Goal: Communication & Community: Answer question/provide support

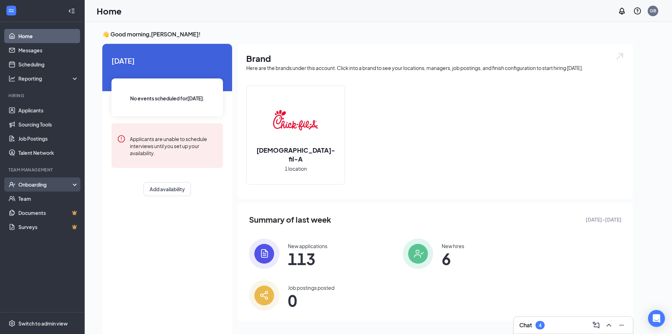
click at [54, 178] on div "Onboarding" at bounding box center [42, 184] width 85 height 14
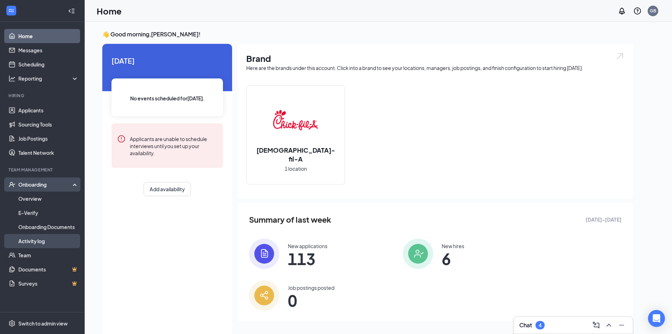
click at [53, 243] on link "Activity log" at bounding box center [48, 241] width 60 height 14
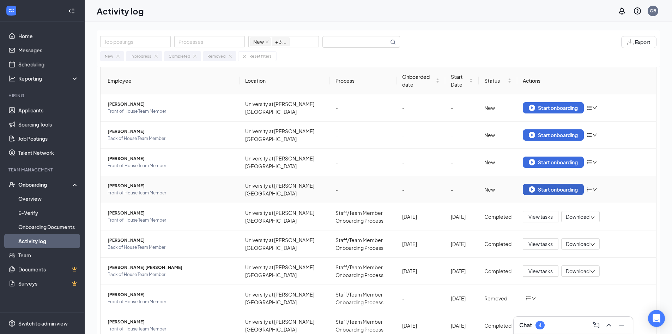
click at [545, 190] on div "Start onboarding" at bounding box center [553, 189] width 49 height 6
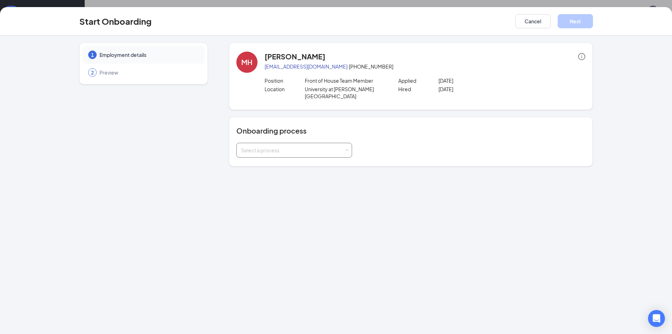
click at [309, 147] on div "Select a process" at bounding box center [292, 150] width 103 height 7
click at [303, 162] on li "Staff/Team Member Onboarding Process" at bounding box center [295, 158] width 116 height 13
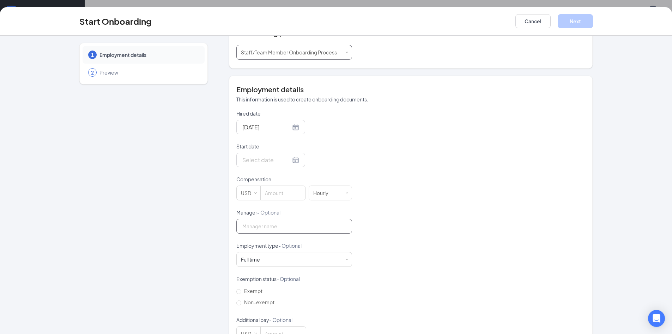
scroll to position [106, 0]
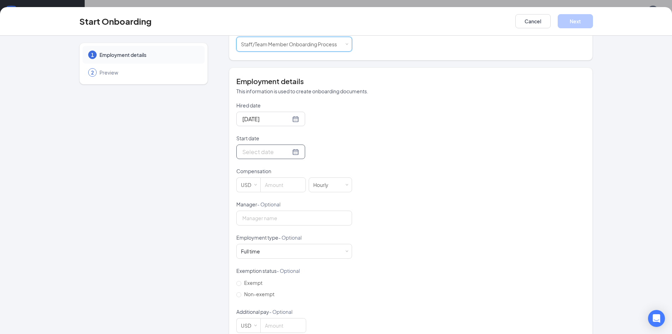
click at [291, 147] on div at bounding box center [271, 151] width 57 height 9
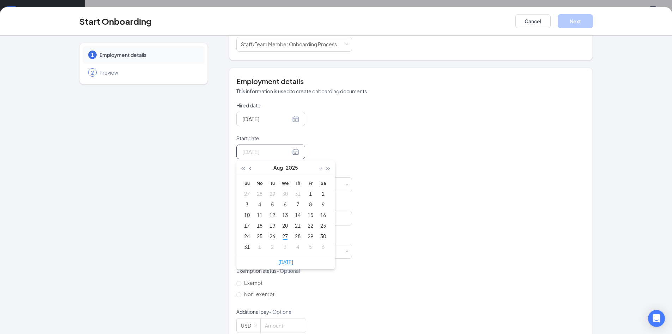
type input "Sep 4, 2025"
type input "Aug 1, 2025"
click at [319, 160] on button "button" at bounding box center [321, 167] width 8 height 14
type input "Sep 4, 2025"
click at [294, 189] on div "4" at bounding box center [298, 193] width 8 height 8
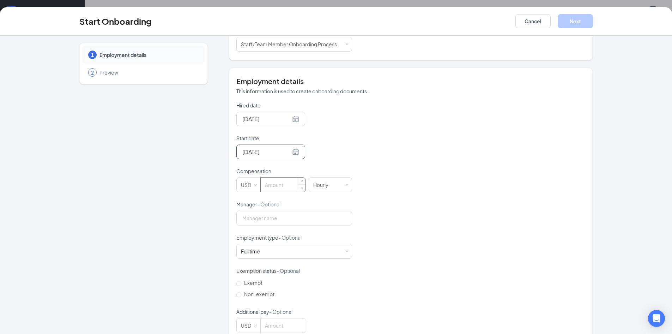
click at [280, 182] on input at bounding box center [283, 185] width 45 height 14
type input "14.5"
click at [289, 210] on input "Manager - Optional" at bounding box center [295, 217] width 116 height 15
type input "[PERSON_NAME]"
click at [273, 247] on div "Full time Works 30+ hours per week and is reasonably expected to work" at bounding box center [294, 251] width 107 height 14
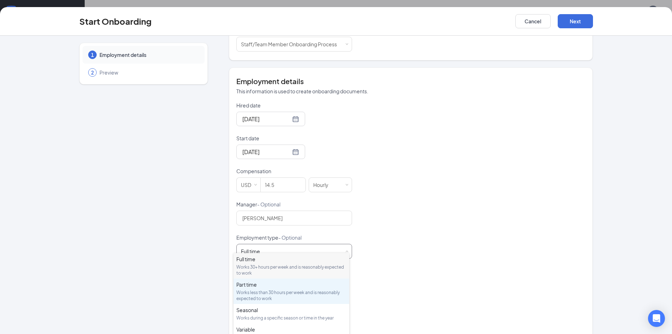
scroll to position [33, 0]
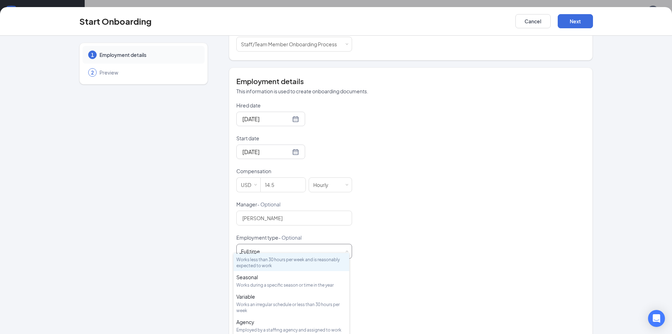
click at [273, 261] on div "Works less than 30 hours per week and is reasonably expected to work" at bounding box center [292, 262] width 110 height 12
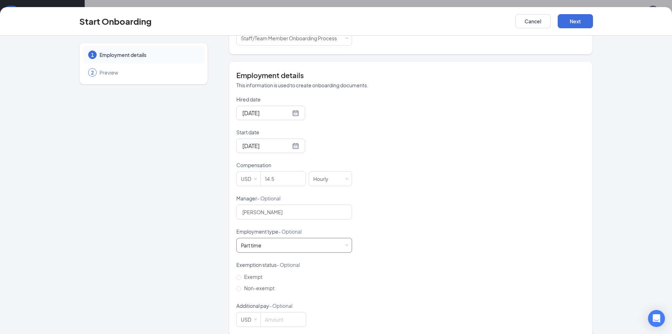
scroll to position [114, 0]
click at [237, 284] on input "Non-exempt" at bounding box center [239, 286] width 5 height 5
radio input "true"
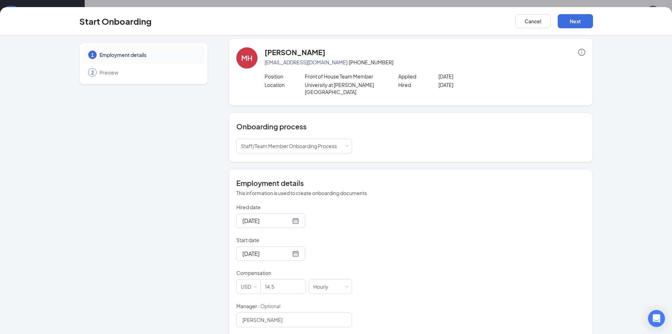
scroll to position [0, 0]
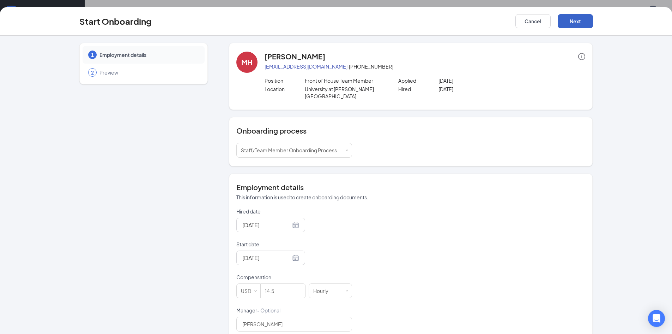
click at [586, 26] on button "Next" at bounding box center [575, 21] width 35 height 14
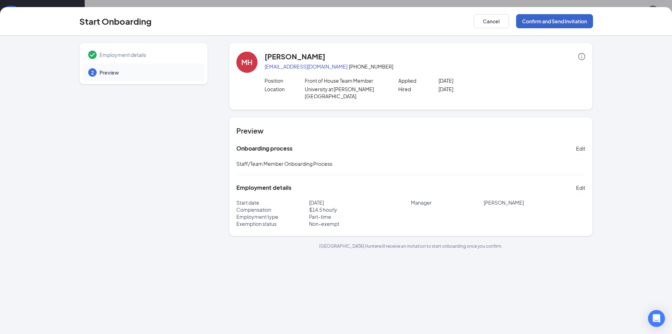
click at [551, 20] on button "Confirm and Send Invitation" at bounding box center [554, 21] width 77 height 14
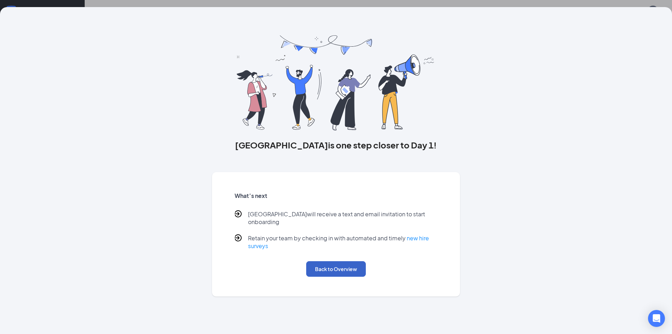
click at [357, 261] on button "Back to Overview" at bounding box center [336, 269] width 60 height 16
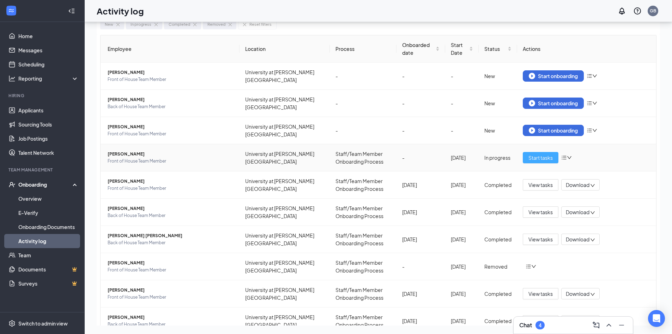
click at [542, 160] on span "Start tasks" at bounding box center [541, 158] width 24 height 8
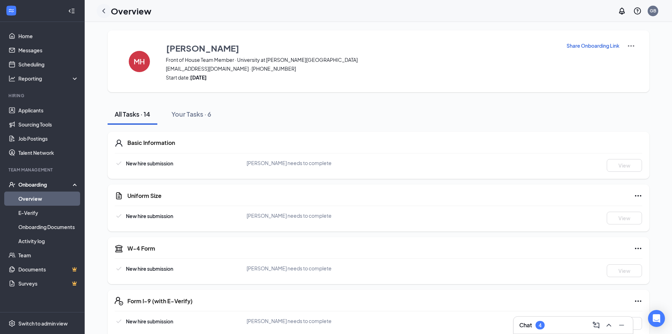
click at [107, 13] on icon "ChevronLeft" at bounding box center [104, 11] width 8 height 8
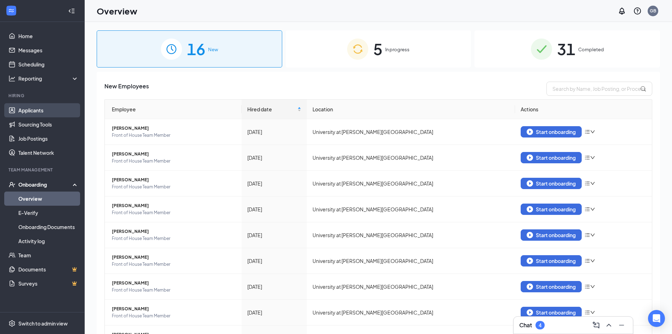
click at [38, 110] on link "Applicants" at bounding box center [48, 110] width 60 height 14
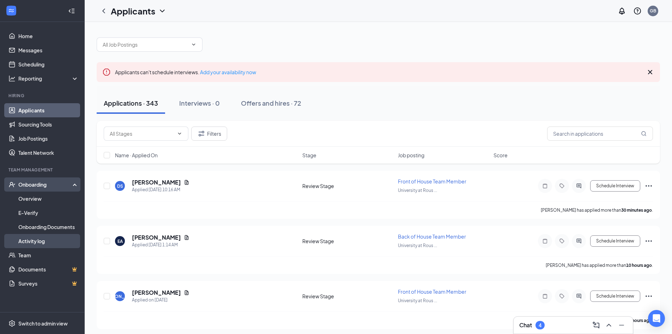
click at [59, 244] on link "Activity log" at bounding box center [48, 241] width 60 height 14
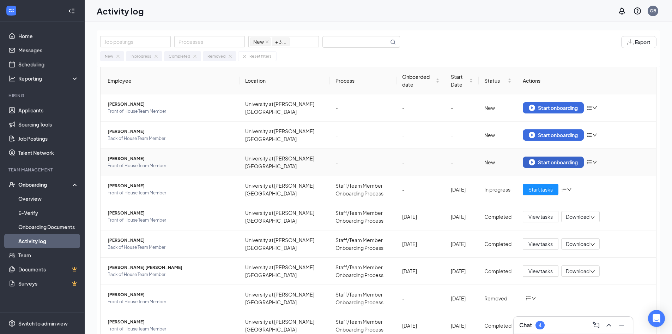
click at [555, 162] on div "Start onboarding" at bounding box center [553, 162] width 49 height 6
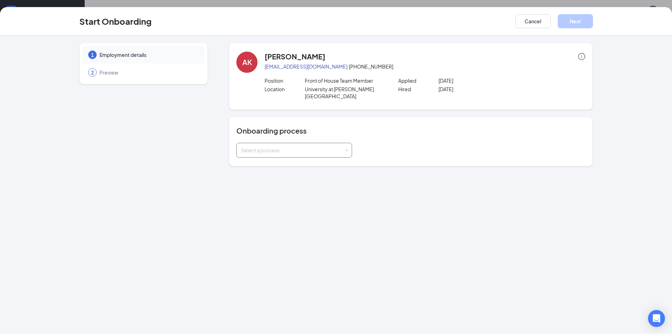
drag, startPoint x: 313, startPoint y: 125, endPoint x: 311, endPoint y: 140, distance: 15.0
click at [313, 130] on div "Onboarding process Select a process" at bounding box center [411, 142] width 349 height 32
click at [310, 147] on div "Select a process" at bounding box center [292, 150] width 103 height 7
click at [327, 165] on div "1 Employment details 2 Preview AK Ambriel Kusmirek ak4mary@gmail.com · (904) 71…" at bounding box center [336, 185] width 672 height 298
click at [325, 156] on div "Onboarding process Select a process" at bounding box center [411, 141] width 364 height 49
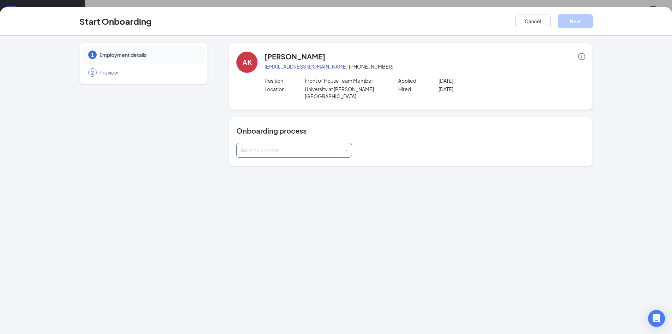
click at [339, 147] on div "Select a process" at bounding box center [292, 150] width 103 height 7
click at [323, 155] on span "Staff/Team Member Onboarding Process" at bounding box center [287, 158] width 96 height 6
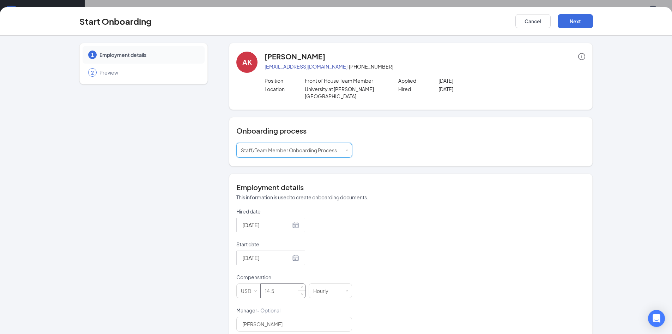
click at [284, 283] on input "14.5" at bounding box center [283, 290] width 45 height 14
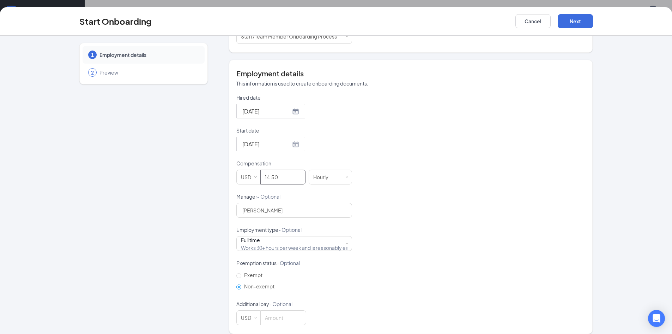
scroll to position [32, 0]
type input "14.5"
click at [331, 236] on div "Full time Works 30+ hours per week and is reasonably expected to work" at bounding box center [294, 243] width 107 height 14
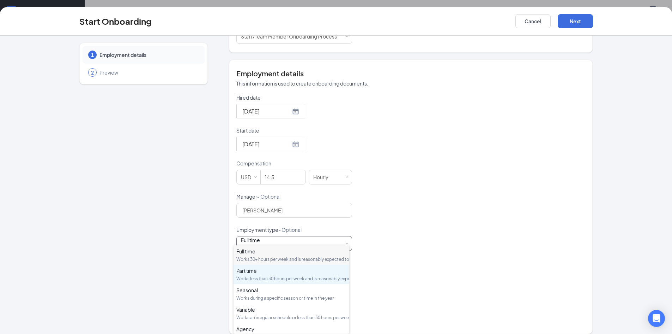
click at [316, 280] on div "Part time Works less than 30 hours per week and is reasonably expected to work" at bounding box center [292, 274] width 110 height 14
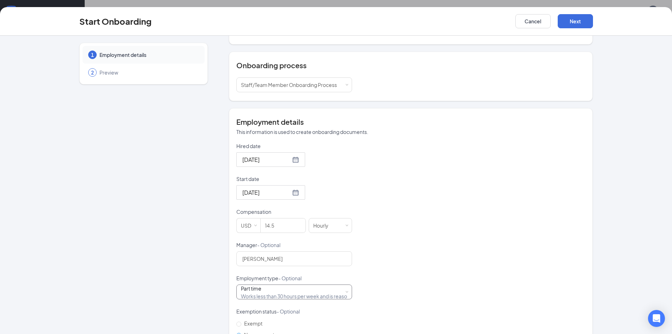
scroll to position [71, 0]
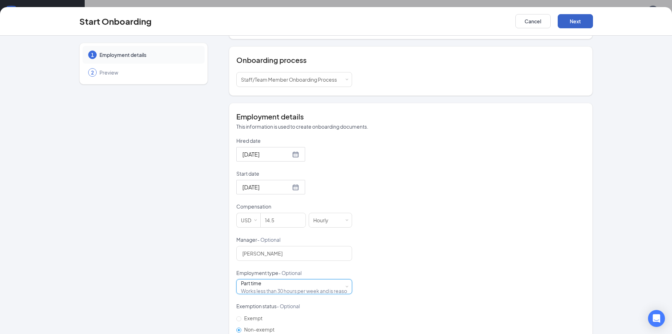
click at [573, 24] on button "Next" at bounding box center [575, 21] width 35 height 14
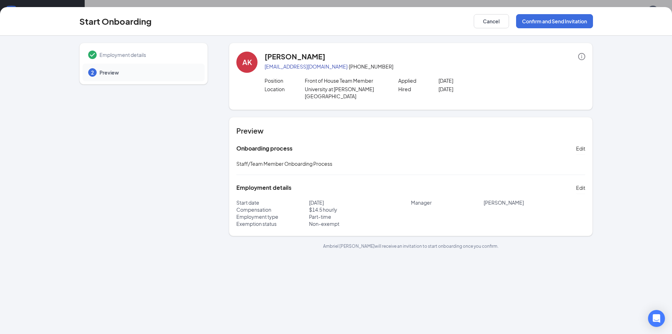
scroll to position [0, 0]
click at [554, 19] on button "Confirm and Send Invitation" at bounding box center [554, 21] width 77 height 14
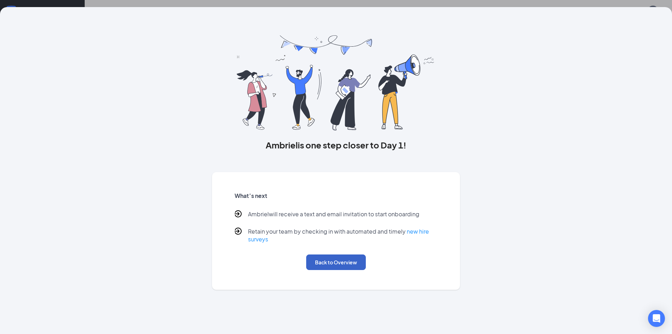
click at [348, 261] on button "Back to Overview" at bounding box center [336, 262] width 60 height 16
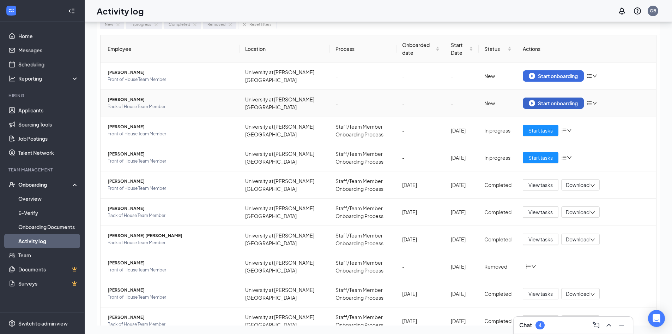
click at [533, 100] on div "Start onboarding" at bounding box center [553, 103] width 49 height 6
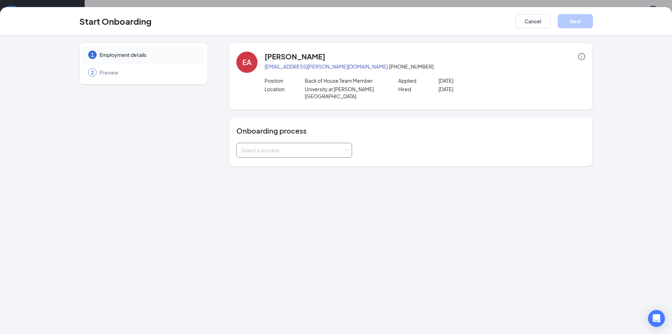
click at [321, 147] on div "Select a process" at bounding box center [292, 150] width 103 height 7
click at [309, 161] on span "Staff/Team Member Onboarding Process" at bounding box center [287, 158] width 96 height 6
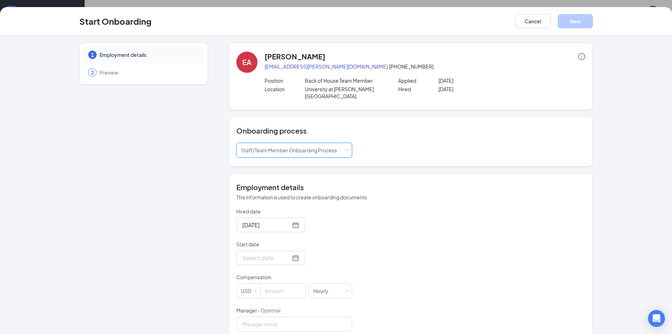
click at [290, 253] on div at bounding box center [271, 257] width 57 height 9
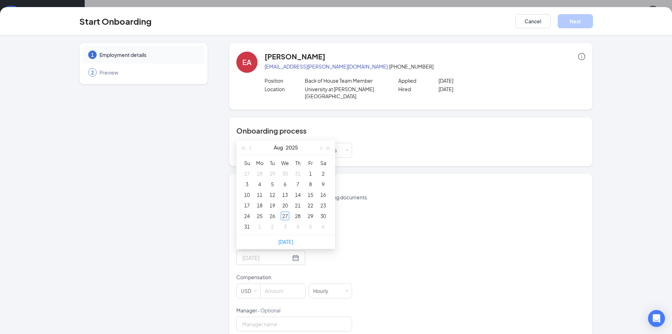
type input "Aug 1, 2025"
click at [317, 140] on button "button" at bounding box center [321, 147] width 8 height 14
type input "Sep 4, 2025"
click at [294, 169] on div "4" at bounding box center [298, 173] width 8 height 8
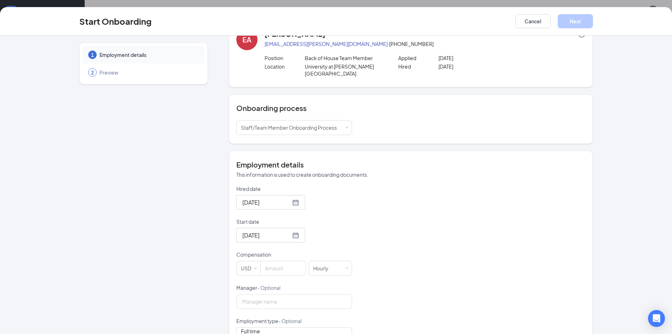
scroll to position [35, 0]
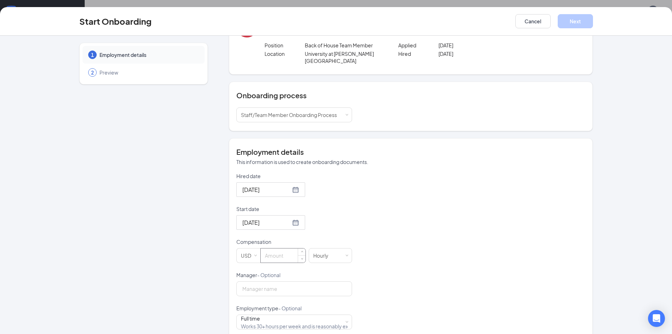
click at [293, 248] on input at bounding box center [283, 255] width 45 height 14
type input "14"
click at [277, 286] on input "Manager - Optional" at bounding box center [295, 288] width 116 height 15
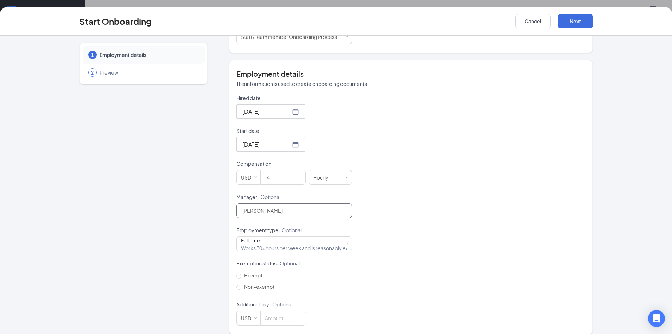
scroll to position [114, 0]
type input "[PERSON_NAME]"
click at [250, 228] on div "Employment type - Optional" at bounding box center [295, 231] width 116 height 10
click at [266, 240] on div "Full time Works 30+ hours per week and is reasonably expected to work" at bounding box center [294, 243] width 107 height 14
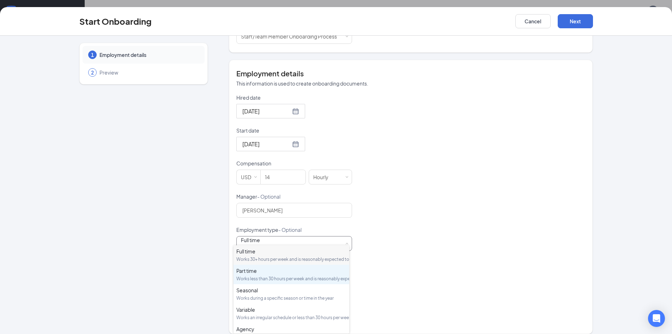
click at [265, 284] on li "Part time Works less than 30 hours per week and is reasonably expected to work" at bounding box center [292, 273] width 116 height 19
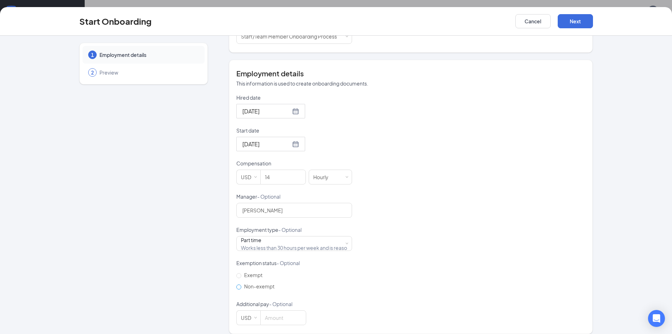
click at [237, 284] on input "Non-exempt" at bounding box center [239, 286] width 5 height 5
radio input "true"
click at [567, 24] on button "Next" at bounding box center [575, 21] width 35 height 14
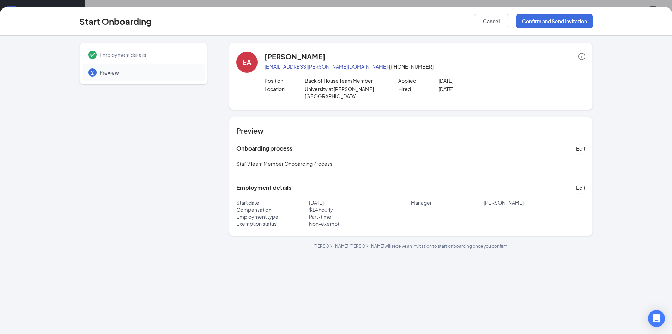
scroll to position [0, 0]
click at [537, 21] on button "Confirm and Send Invitation" at bounding box center [554, 21] width 77 height 14
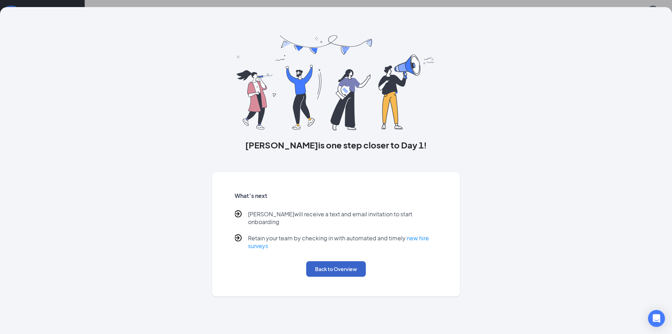
click at [342, 261] on button "Back to Overview" at bounding box center [336, 269] width 60 height 16
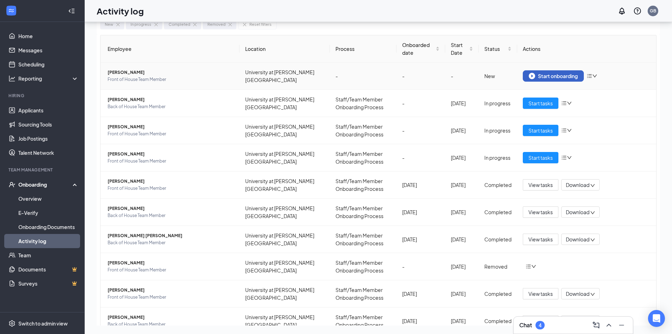
click at [534, 75] on div "Start onboarding" at bounding box center [553, 76] width 49 height 6
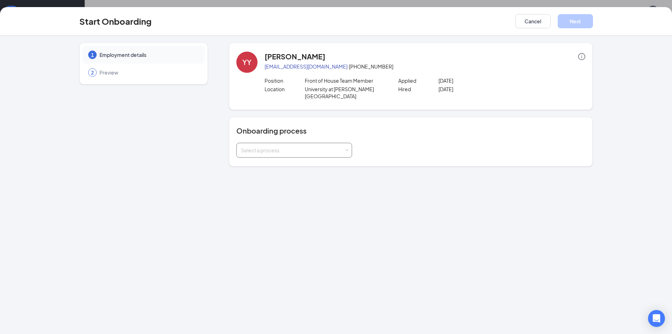
click at [301, 147] on div "Select a process" at bounding box center [292, 150] width 103 height 7
click at [297, 158] on span "Staff/Team Member Onboarding Process" at bounding box center [287, 158] width 96 height 6
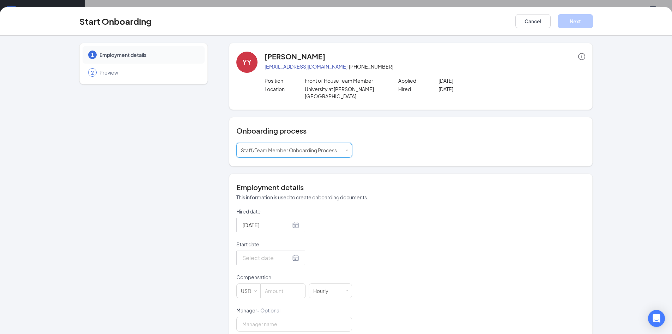
click at [283, 253] on div at bounding box center [271, 257] width 57 height 9
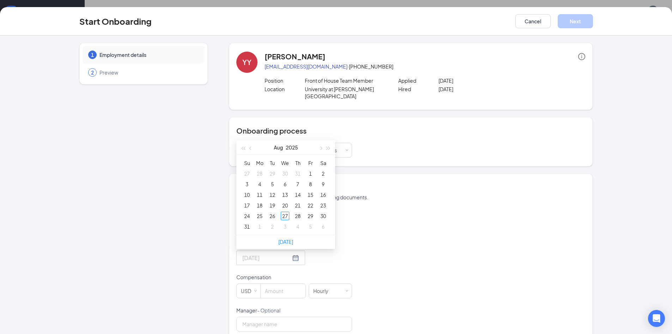
type input "Aug 9, 2025"
click at [319, 145] on button "button" at bounding box center [321, 147] width 8 height 14
type input "Sep 4, 2025"
click at [297, 169] on div "4" at bounding box center [298, 173] width 8 height 8
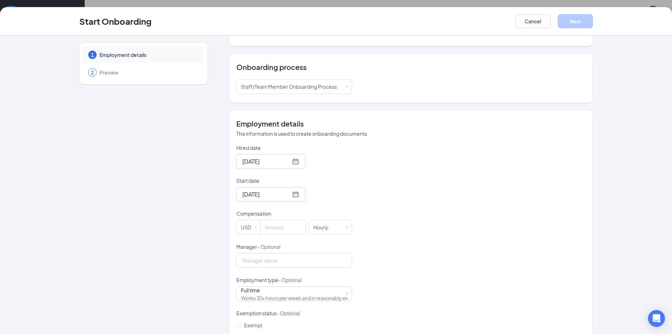
scroll to position [71, 0]
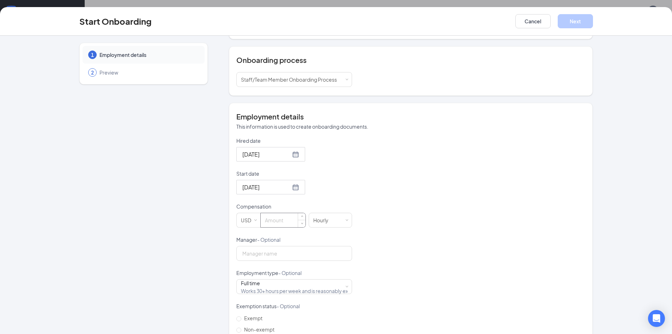
click at [272, 213] on input at bounding box center [283, 220] width 45 height 14
type input "14.5"
click at [277, 238] on div "Manager - Optional" at bounding box center [295, 241] width 116 height 10
click at [277, 250] on input "Manager - Optional" at bounding box center [295, 253] width 116 height 15
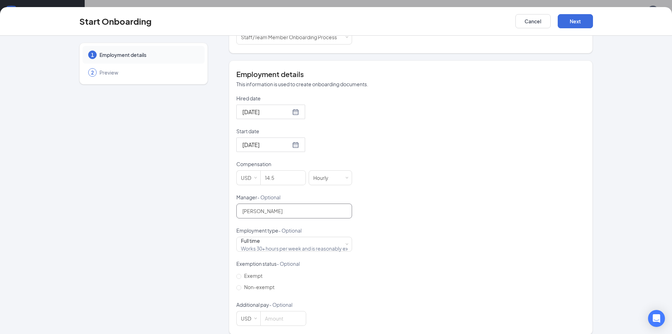
scroll to position [114, 0]
type input "[PERSON_NAME]"
drag, startPoint x: 284, startPoint y: 247, endPoint x: 287, endPoint y: 242, distance: 5.6
click at [284, 246] on form "Hired date Aug 23, 2025 Start date Sep 4, 2025 Sep 2025 Su Mo Tu We Th Fr Sa 31…" at bounding box center [295, 209] width 116 height 231
click at [289, 240] on div "Full time Works 30+ hours per week and is reasonably expected to work" at bounding box center [294, 243] width 107 height 14
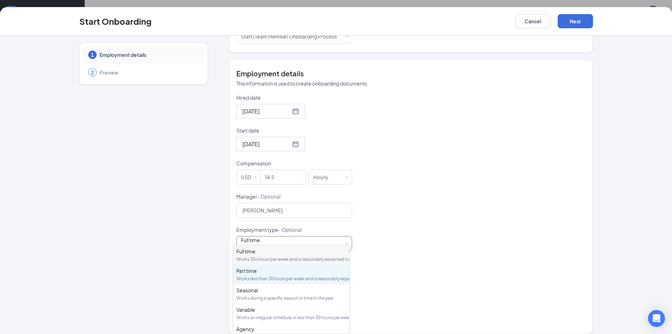
click at [285, 281] on div "Works less than 30 hours per week and is reasonably expected to work" at bounding box center [292, 278] width 110 height 6
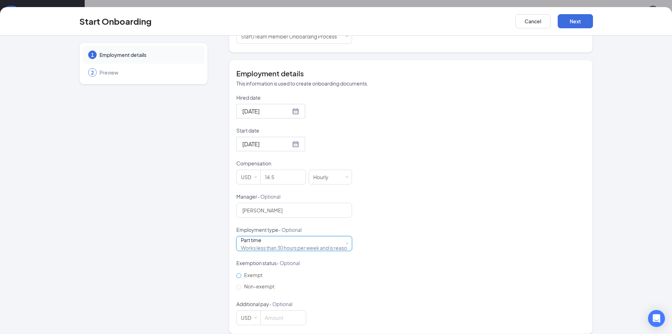
click at [237, 269] on label "Exempt" at bounding box center [257, 274] width 41 height 11
click at [237, 273] on input "Exempt" at bounding box center [239, 275] width 5 height 5
radio input "true"
click at [588, 25] on button "Next" at bounding box center [575, 21] width 35 height 14
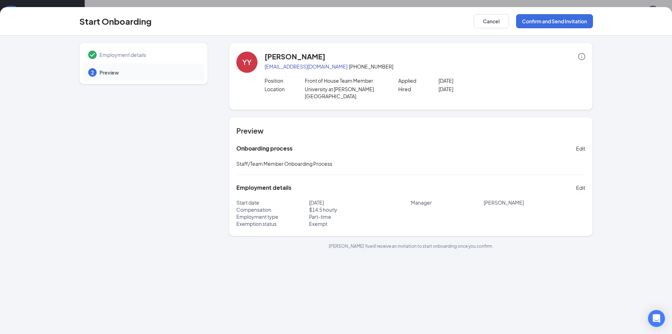
scroll to position [0, 0]
click at [492, 24] on button "Cancel" at bounding box center [491, 21] width 35 height 14
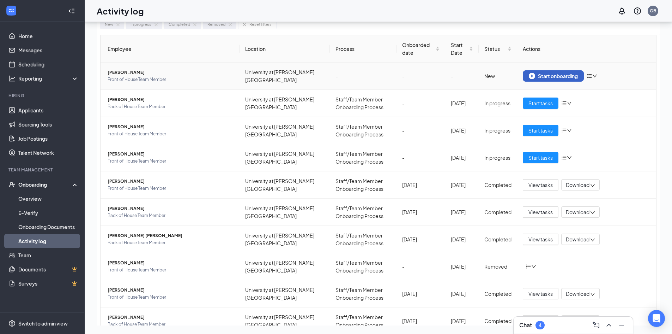
click at [541, 72] on button "Start onboarding" at bounding box center [553, 75] width 61 height 11
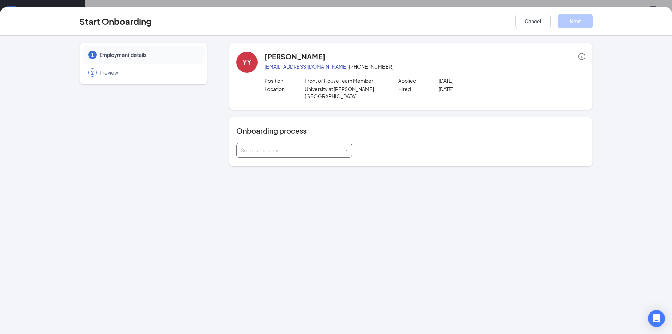
click at [338, 147] on div "Select a process" at bounding box center [292, 150] width 103 height 7
click at [296, 162] on li "Staff/Team Member Onboarding Process" at bounding box center [295, 158] width 116 height 13
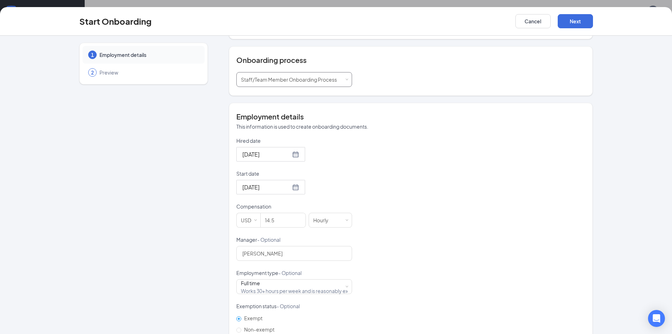
scroll to position [106, 0]
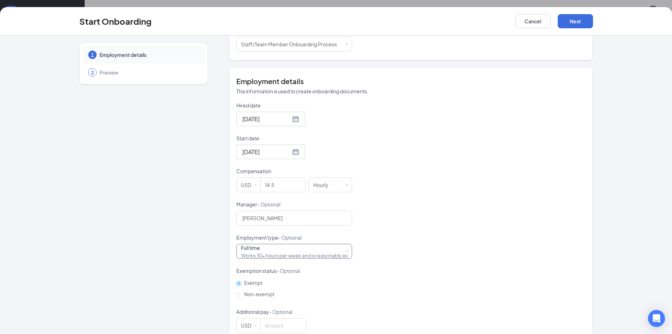
click at [267, 244] on div "Full time Works 30+ hours per week and is reasonably expected to work" at bounding box center [294, 251] width 107 height 14
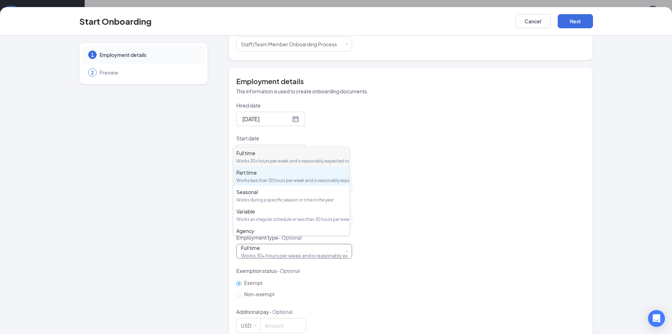
click at [273, 183] on div "Works less than 30 hours per week and is reasonably expected to work" at bounding box center [292, 180] width 110 height 6
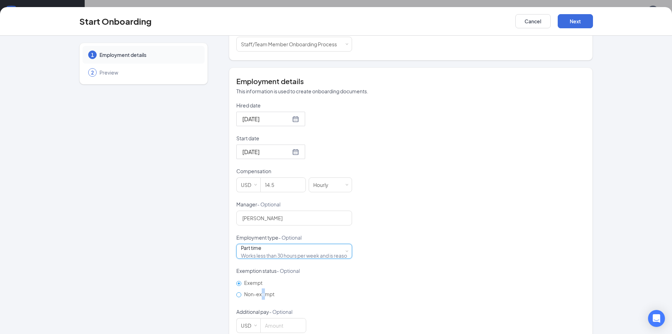
click at [261, 291] on span "Non-exempt" at bounding box center [259, 294] width 36 height 6
click at [253, 291] on span "Non-exempt" at bounding box center [259, 294] width 36 height 6
click at [241, 292] on input "Non-exempt" at bounding box center [239, 294] width 5 height 5
radio input "true"
radio input "false"
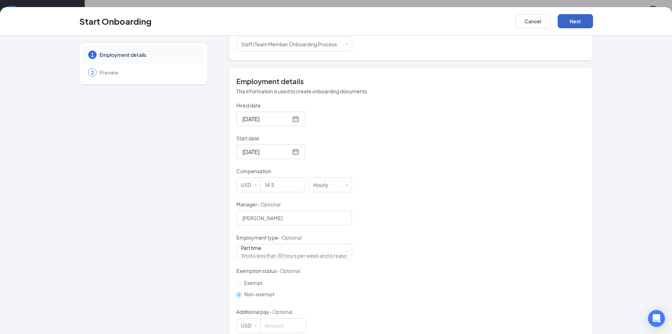
click at [566, 23] on button "Next" at bounding box center [575, 21] width 35 height 14
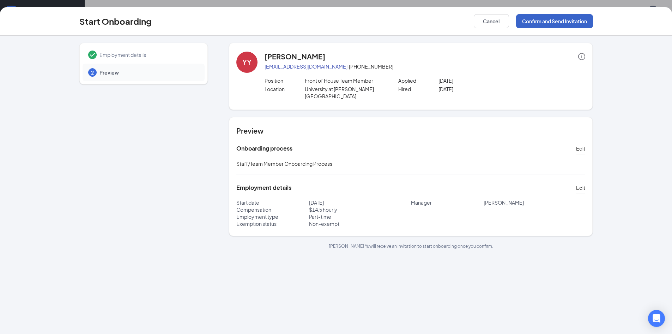
click at [551, 22] on button "Confirm and Send Invitation" at bounding box center [554, 21] width 77 height 14
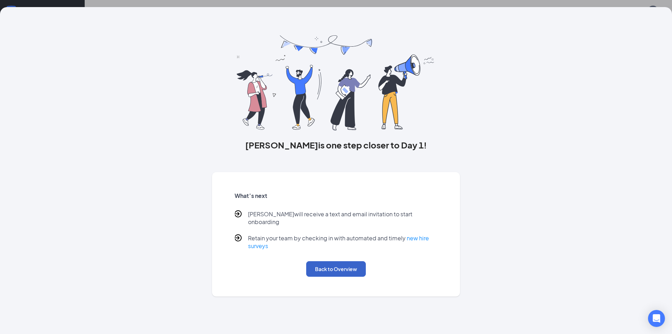
click at [317, 262] on button "Back to Overview" at bounding box center [336, 269] width 60 height 16
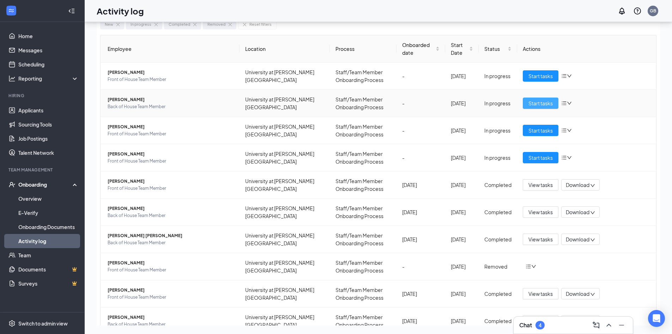
click at [532, 103] on span "Start tasks" at bounding box center [541, 103] width 24 height 8
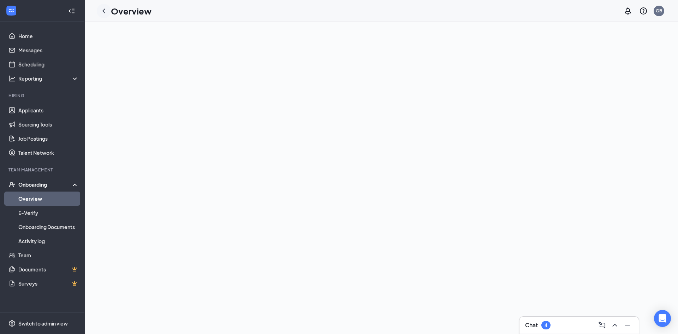
click at [102, 11] on icon "ChevronLeft" at bounding box center [104, 11] width 8 height 8
click at [71, 237] on link "Activity log" at bounding box center [48, 241] width 60 height 14
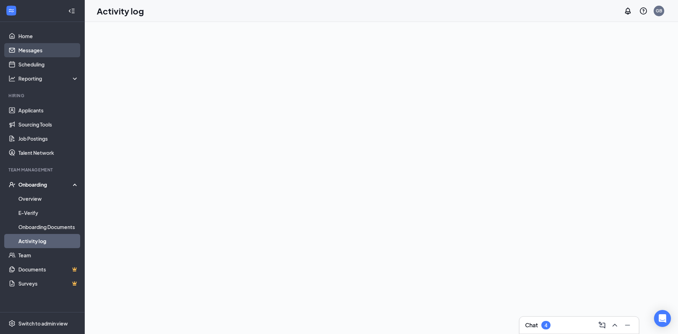
click at [56, 46] on link "Messages" at bounding box center [48, 50] width 60 height 14
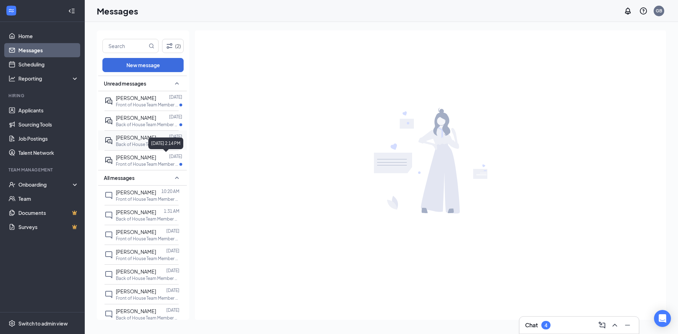
click at [151, 143] on div "[DATE] 2:14 PM" at bounding box center [165, 143] width 35 height 12
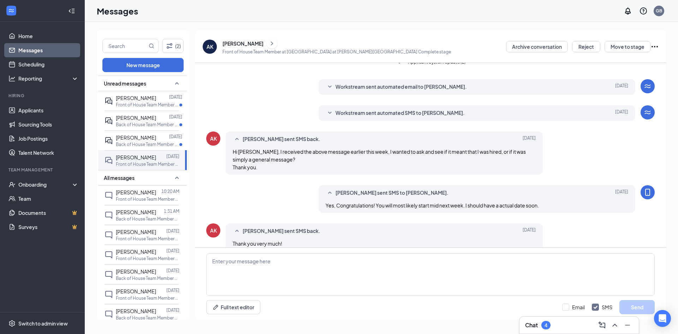
scroll to position [155, 0]
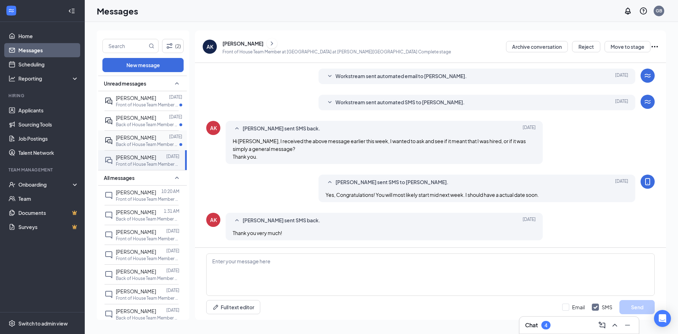
click at [137, 141] on div "[PERSON_NAME] [DATE] Back of House Team Member at [GEOGRAPHIC_DATA][PERSON_NAME]" at bounding box center [149, 140] width 66 height 14
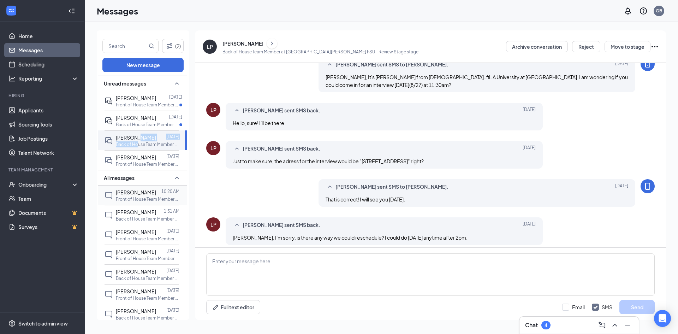
scroll to position [136, 0]
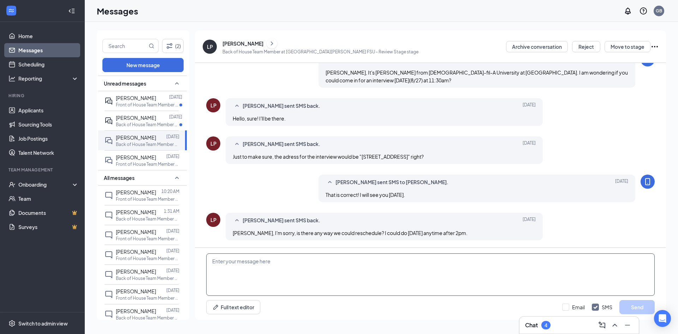
click at [278, 269] on textarea at bounding box center [430, 274] width 448 height 42
click at [328, 260] on textarea "I can't do [DATE], what about [DATE] at 1:30pm" at bounding box center [430, 274] width 448 height 42
type textarea "I can't do [DATE], what about [DATE] at 1:30pm?"
click at [638, 306] on button "Send" at bounding box center [636, 307] width 35 height 14
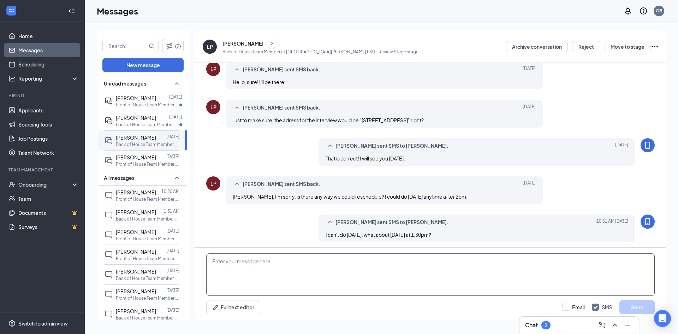
scroll to position [174, 0]
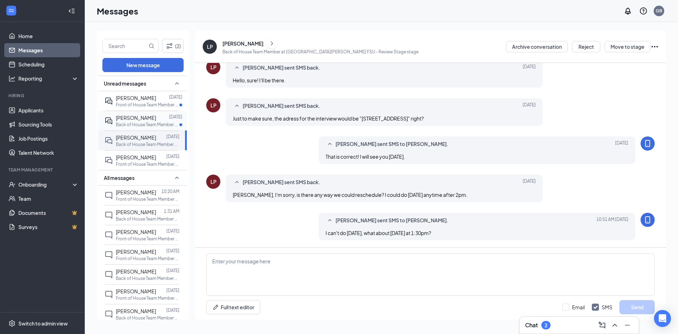
click at [156, 118] on div at bounding box center [162, 118] width 13 height 8
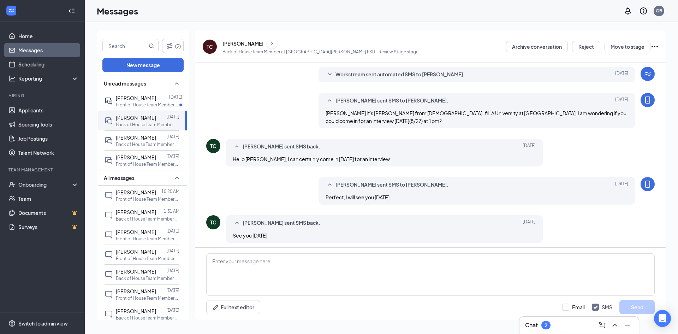
scroll to position [118, 0]
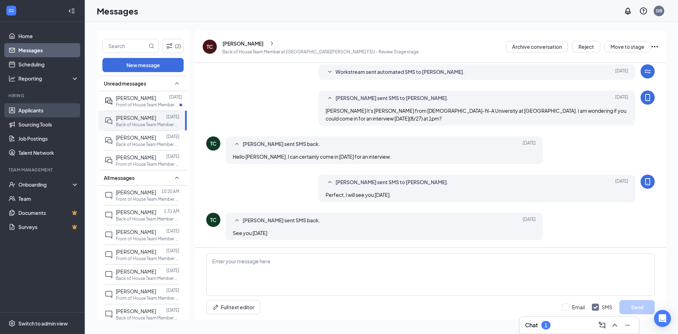
click at [43, 111] on link "Applicants" at bounding box center [48, 110] width 60 height 14
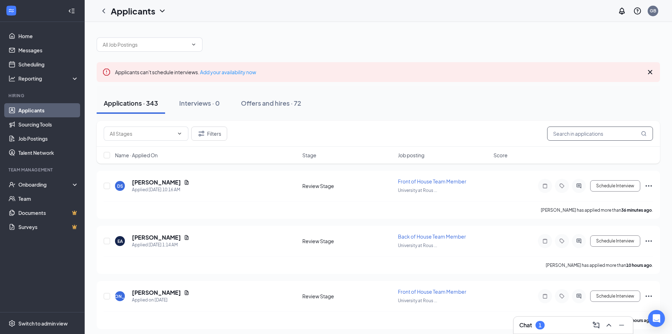
click at [597, 138] on input "text" at bounding box center [601, 133] width 106 height 14
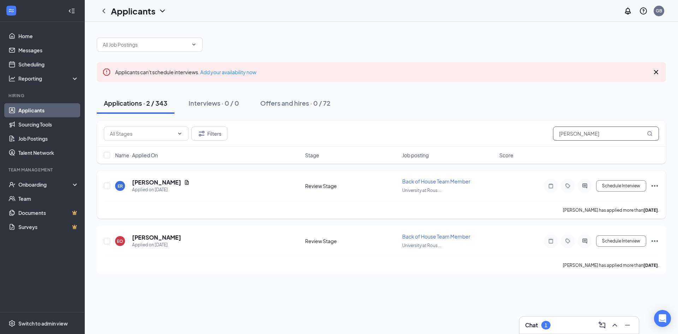
type input "[PERSON_NAME]"
click at [652, 184] on icon "Ellipses" at bounding box center [654, 185] width 8 height 8
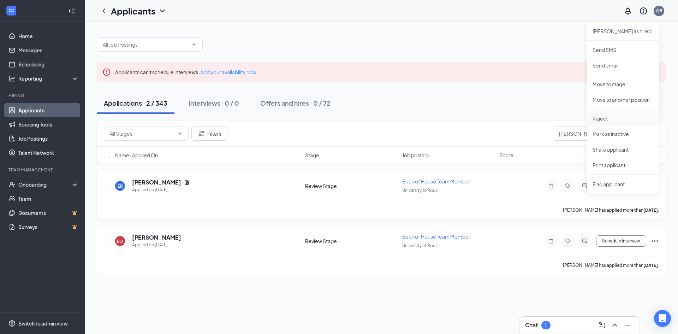
click at [612, 113] on li "Reject" at bounding box center [623, 118] width 72 height 16
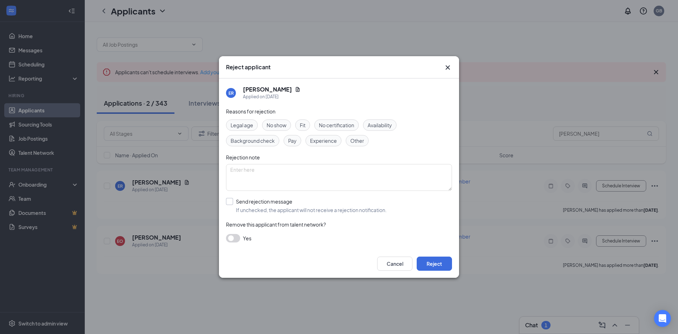
click at [232, 203] on input "Send rejection message If unchecked, the applicant will not receive a rejection…" at bounding box center [306, 206] width 161 height 16
checkbox input "true"
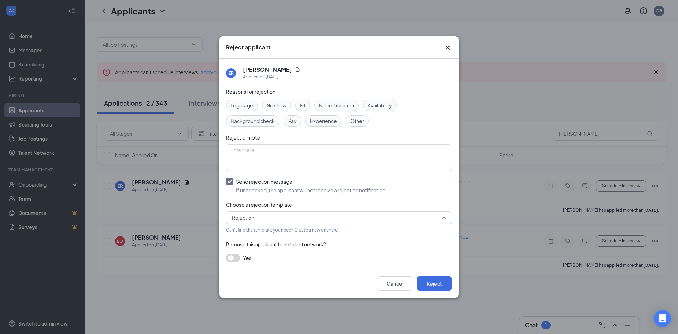
click at [290, 220] on span "Rejection" at bounding box center [336, 217] width 208 height 11
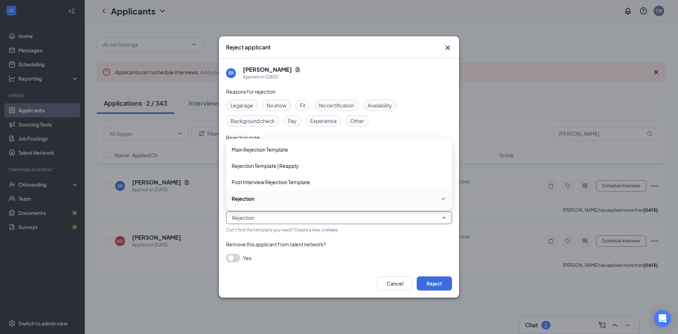
click at [281, 206] on div "Rejection" at bounding box center [339, 198] width 226 height 17
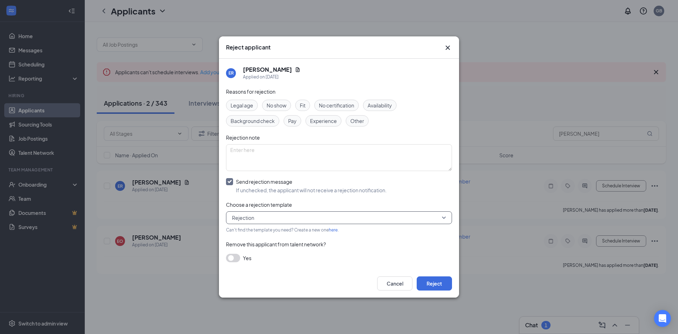
click at [240, 256] on button "button" at bounding box center [233, 257] width 14 height 8
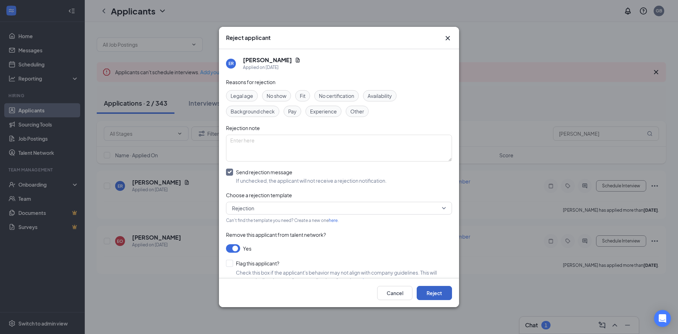
click at [444, 293] on button "Reject" at bounding box center [434, 293] width 35 height 14
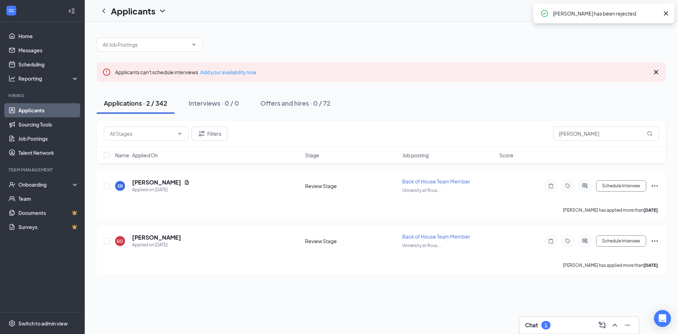
click at [594, 141] on div "Filters [PERSON_NAME]" at bounding box center [381, 134] width 569 height 26
click at [594, 137] on input "[PERSON_NAME]" at bounding box center [606, 133] width 106 height 14
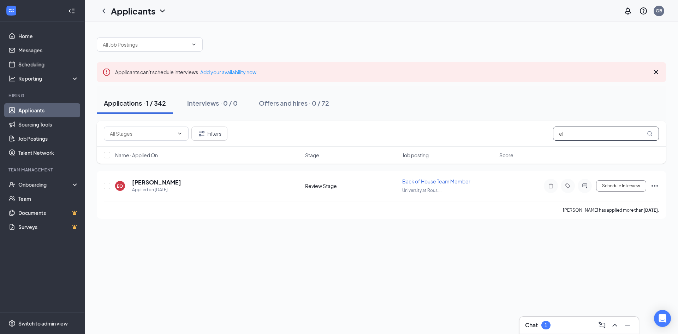
type input "e"
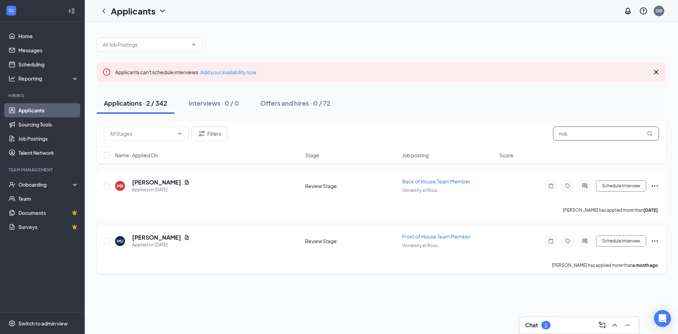
type input "mik"
click at [650, 240] on icon "Ellipses" at bounding box center [654, 241] width 8 height 8
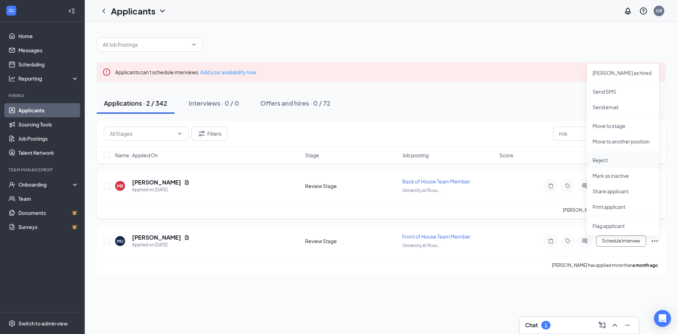
click at [615, 161] on p "Reject" at bounding box center [622, 159] width 61 height 7
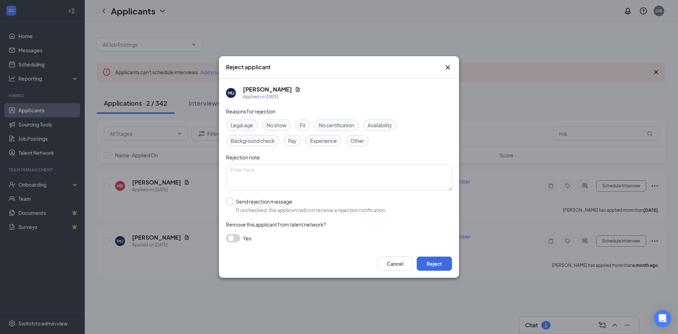
click at [267, 199] on input "Send rejection message If unchecked, the applicant will not receive a rejection…" at bounding box center [306, 206] width 161 height 16
checkbox input "true"
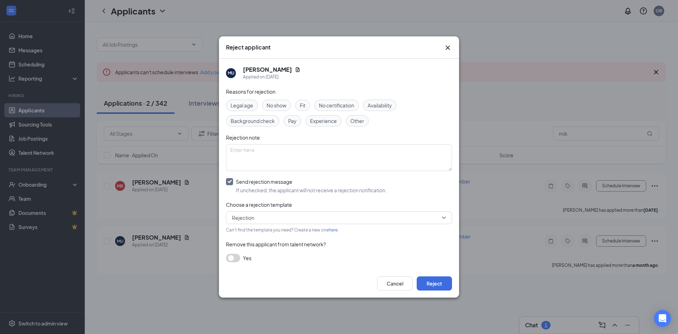
click at [233, 255] on button "button" at bounding box center [233, 257] width 14 height 8
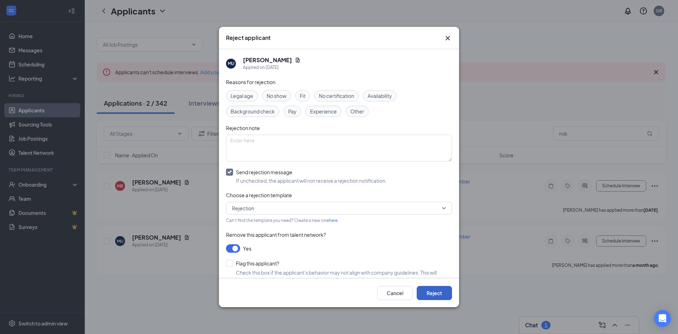
click at [429, 291] on button "Reject" at bounding box center [434, 293] width 35 height 14
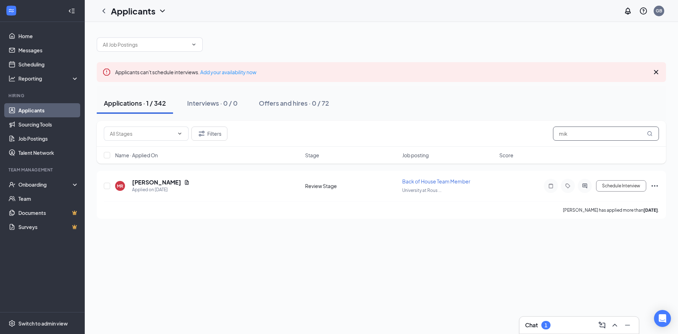
click at [580, 133] on input "mik" at bounding box center [606, 133] width 106 height 14
type input "m"
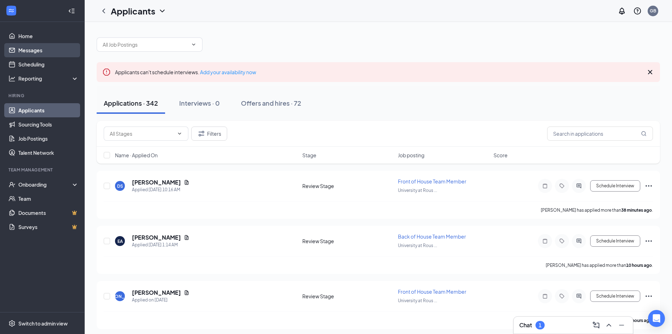
click at [28, 44] on link "Messages" at bounding box center [48, 50] width 60 height 14
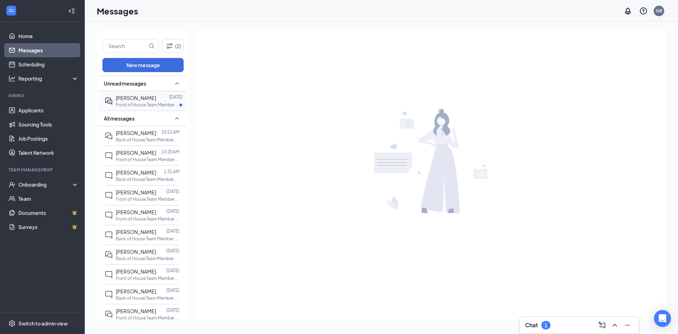
click at [140, 108] on div "[PERSON_NAME] [DATE] Front of House Team Member at [GEOGRAPHIC_DATA] at [PERSON…" at bounding box center [141, 100] width 74 height 19
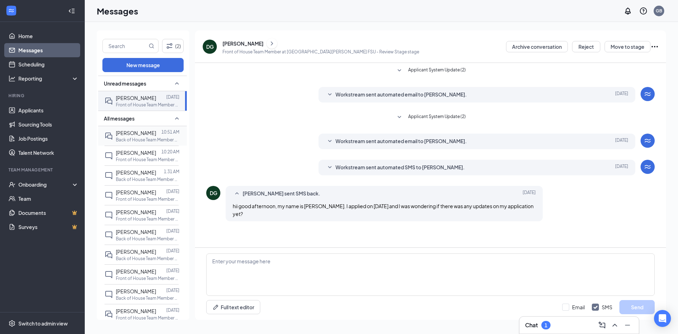
click at [137, 138] on p "Back of House Team Member at [GEOGRAPHIC_DATA] at [PERSON_NAME][GEOGRAPHIC_DATA]" at bounding box center [148, 140] width 64 height 6
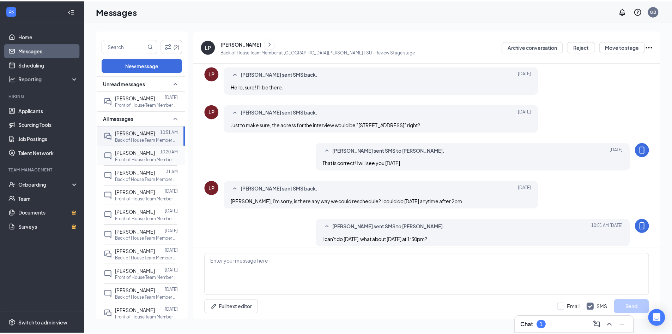
scroll to position [148, 0]
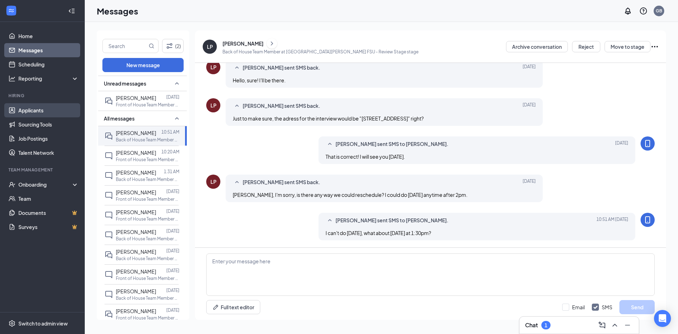
click at [40, 114] on link "Applicants" at bounding box center [48, 110] width 60 height 14
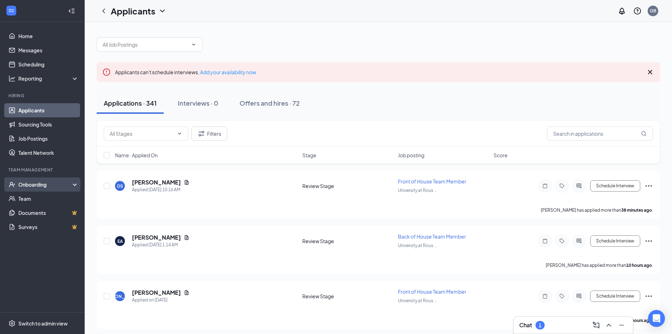
click at [47, 184] on div "Onboarding" at bounding box center [45, 184] width 54 height 7
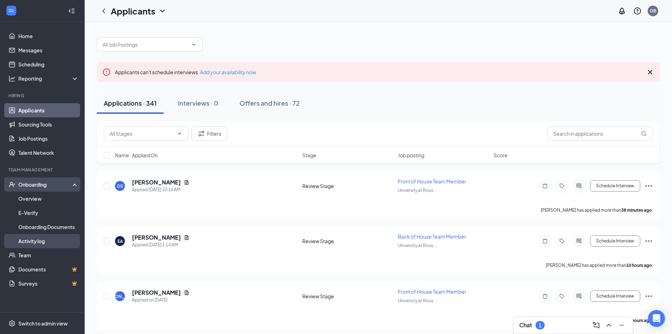
click at [42, 236] on link "Activity log" at bounding box center [48, 241] width 60 height 14
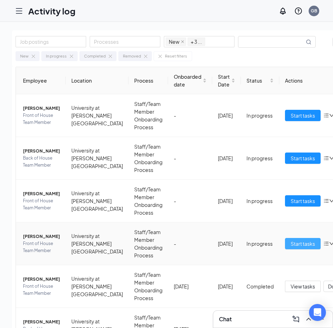
click at [293, 241] on span "Start tasks" at bounding box center [303, 244] width 24 height 8
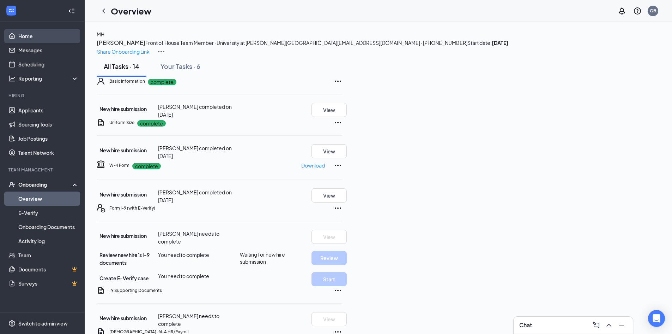
click at [34, 38] on link "Home" at bounding box center [48, 36] width 60 height 14
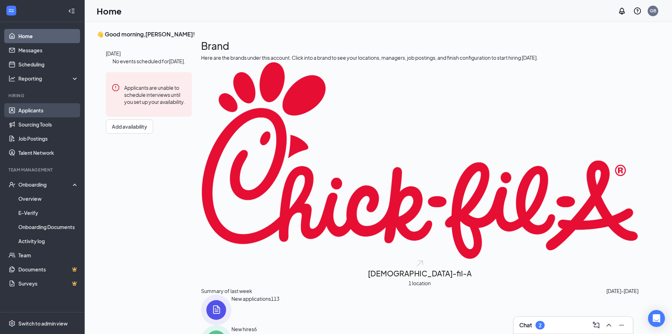
click at [43, 103] on link "Applicants" at bounding box center [48, 110] width 60 height 14
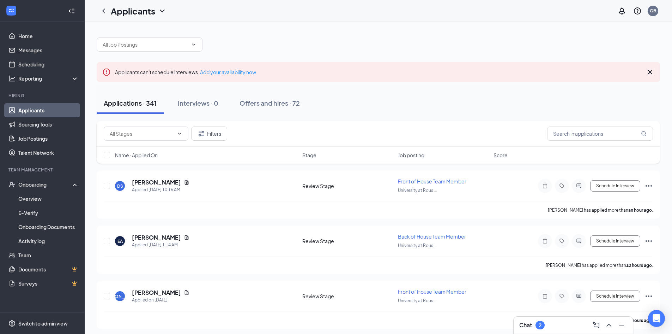
click at [612, 145] on div "Filters" at bounding box center [379, 134] width 564 height 26
click at [612, 140] on input "text" at bounding box center [601, 133] width 106 height 14
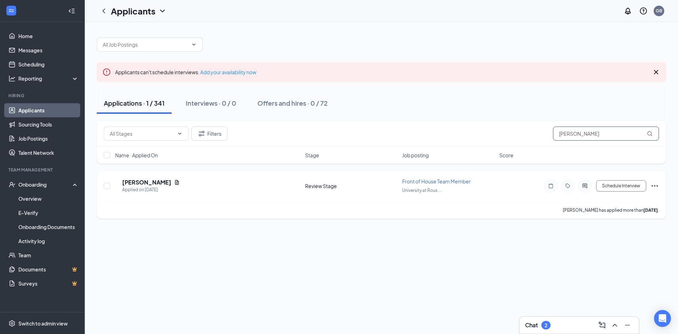
type input "[PERSON_NAME]"
click at [581, 181] on div at bounding box center [585, 186] width 14 height 14
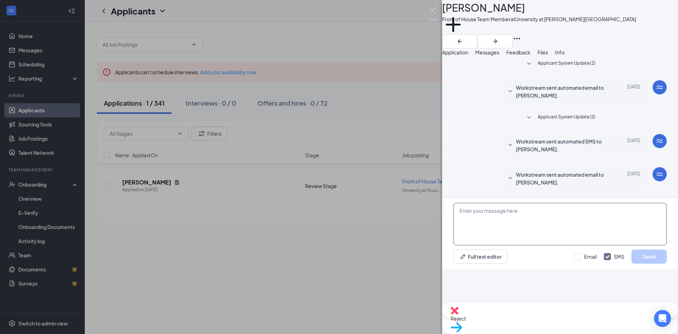
drag, startPoint x: 513, startPoint y: 262, endPoint x: 514, endPoint y: 257, distance: 4.9
click at [513, 245] on textarea at bounding box center [559, 224] width 213 height 42
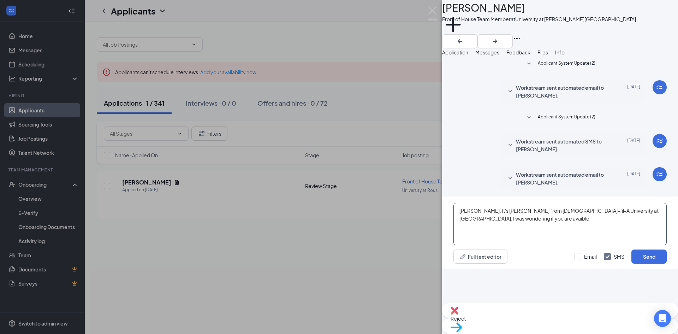
drag, startPoint x: 476, startPoint y: 258, endPoint x: 548, endPoint y: 276, distance: 75.1
click at [548, 245] on textarea "[PERSON_NAME], It's [PERSON_NAME] from [DEMOGRAPHIC_DATA]-fil-A University at […" at bounding box center [559, 224] width 213 height 42
click at [539, 245] on textarea "[PERSON_NAME], It's [PERSON_NAME] from [DEMOGRAPHIC_DATA]-fil-A University at […" at bounding box center [559, 224] width 213 height 42
type textarea "[PERSON_NAME], It's [PERSON_NAME] from [DEMOGRAPHIC_DATA]-fil-A University at […"
click at [652, 263] on button "Send" at bounding box center [648, 256] width 35 height 14
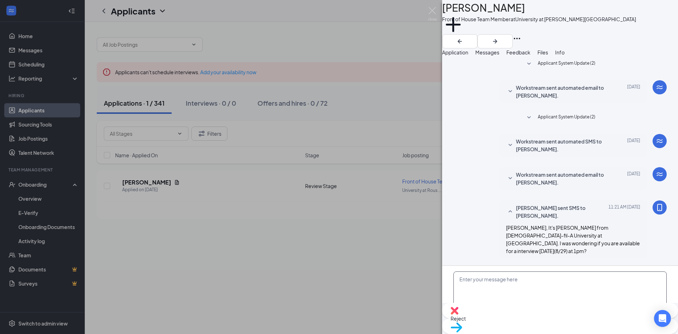
scroll to position [38, 0]
click at [545, 271] on textarea at bounding box center [559, 292] width 213 height 42
type textarea "[DATE] at 11am?"
click at [652, 318] on button "Send" at bounding box center [648, 325] width 35 height 14
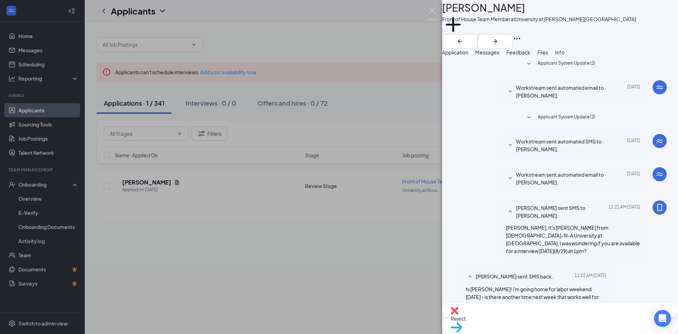
scroll to position [129, 0]
click at [141, 27] on div "KH [PERSON_NAME] Front of House Team Member at University at [PERSON_NAME] FSU …" at bounding box center [339, 167] width 678 height 334
